Goal: Task Accomplishment & Management: Manage account settings

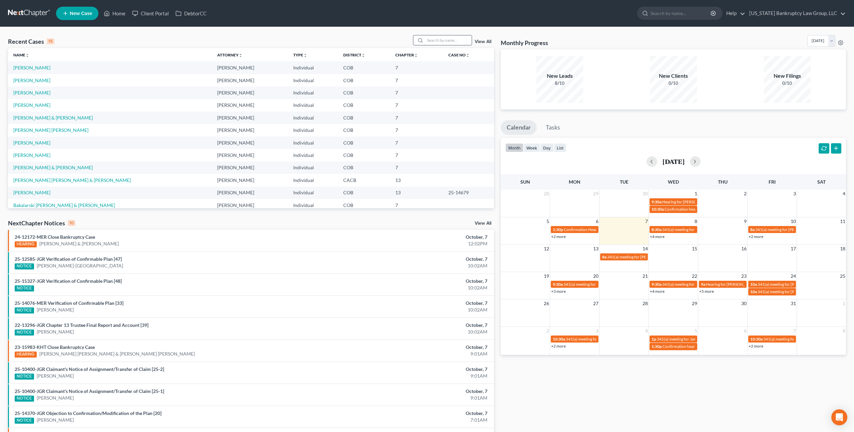
click at [431, 42] on input "search" at bounding box center [448, 40] width 47 height 10
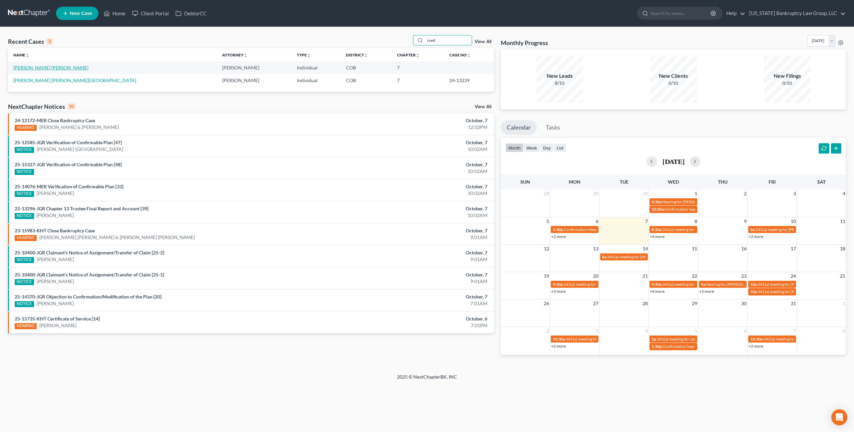
type input "rued"
click at [54, 68] on link "[PERSON_NAME] [PERSON_NAME]" at bounding box center [50, 68] width 75 height 6
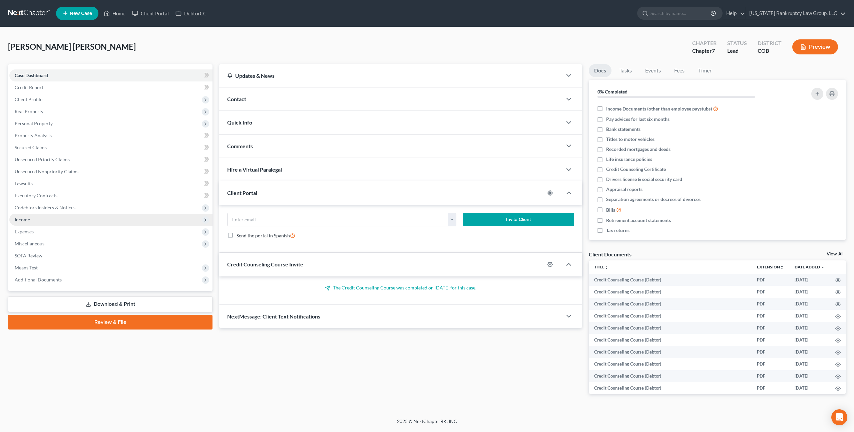
click at [36, 219] on span "Income" at bounding box center [110, 220] width 203 height 12
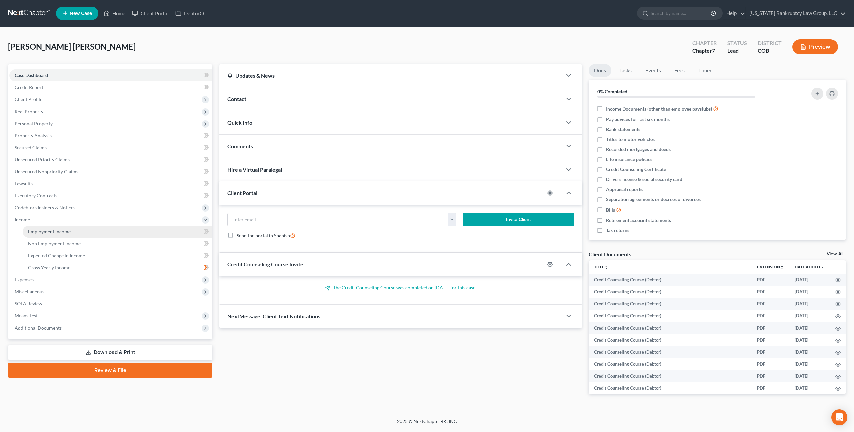
click at [44, 231] on span "Employment Income" at bounding box center [49, 232] width 43 height 6
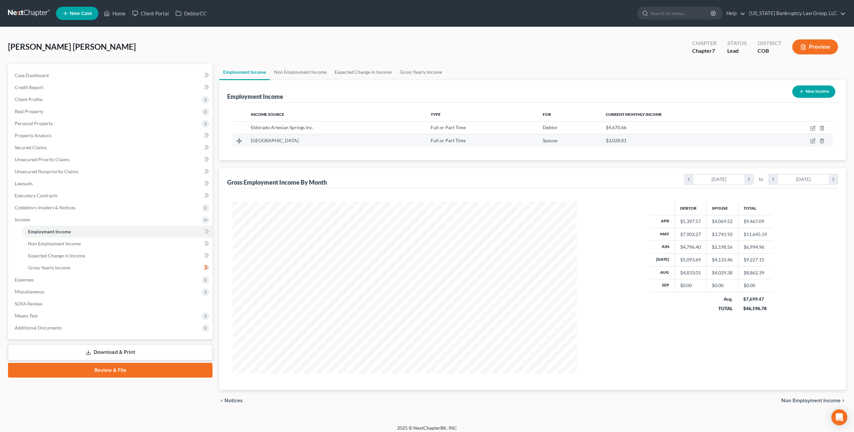
scroll to position [172, 358]
click at [814, 126] on icon "button" at bounding box center [813, 127] width 3 height 3
select select "0"
select select "5"
select select "2"
